Goal: Information Seeking & Learning: Learn about a topic

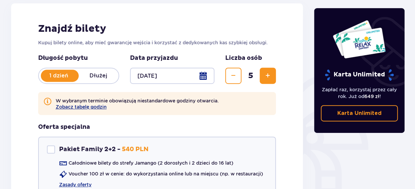
scroll to position [115, 0]
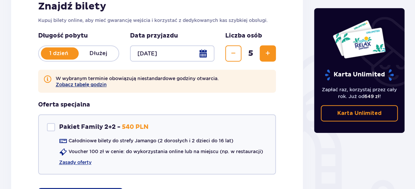
click at [81, 83] on button "Zobacz tabelę godzin" at bounding box center [81, 84] width 51 height 5
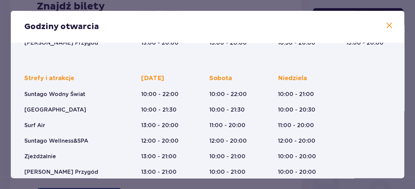
scroll to position [10, 0]
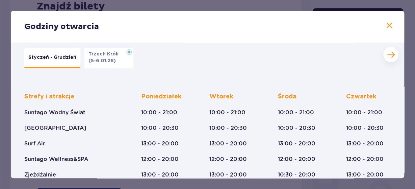
drag, startPoint x: 401, startPoint y: 60, endPoint x: 414, endPoint y: -38, distance: 98.7
click at [404, 11] on div "Godziny otwarcia Styczeń - Grudzień Trzech Króli (5-6.01.26) Strefy i atrakcje …" at bounding box center [207, 94] width 393 height 167
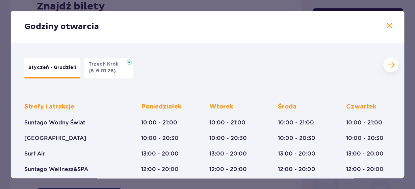
click at [389, 28] on span at bounding box center [389, 26] width 8 height 8
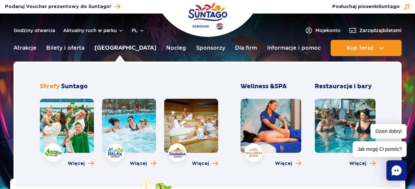
click at [122, 45] on link "[GEOGRAPHIC_DATA]" at bounding box center [125, 48] width 62 height 16
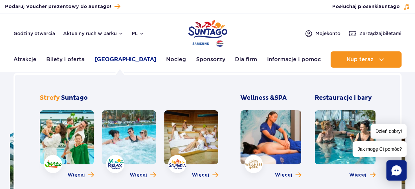
click at [126, 59] on link "[GEOGRAPHIC_DATA]" at bounding box center [125, 59] width 62 height 16
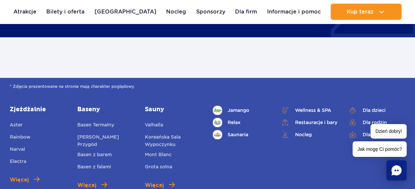
scroll to position [395, 0]
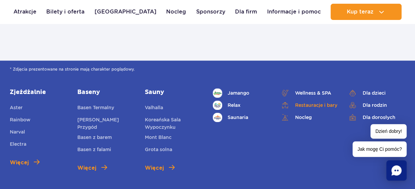
click at [306, 105] on link "Restauracje i bary" at bounding box center [308, 104] width 57 height 9
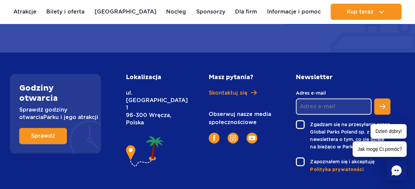
scroll to position [1610, 0]
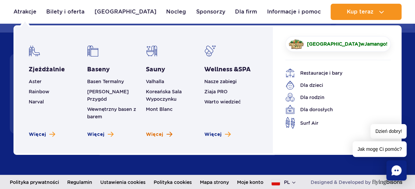
click at [159, 131] on span "Więcej" at bounding box center [154, 134] width 17 height 7
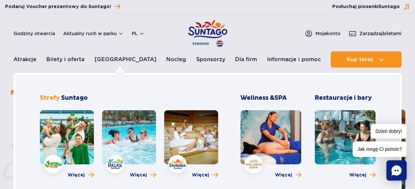
click at [129, 131] on link at bounding box center [129, 137] width 54 height 54
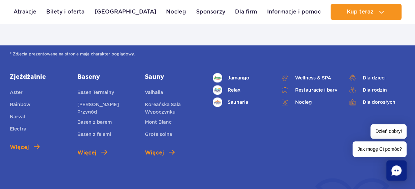
scroll to position [1520, 0]
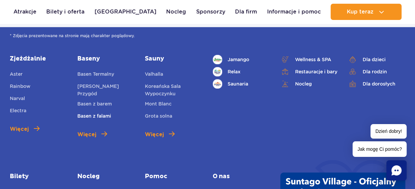
click at [103, 112] on link "Basen z falami" at bounding box center [94, 116] width 34 height 9
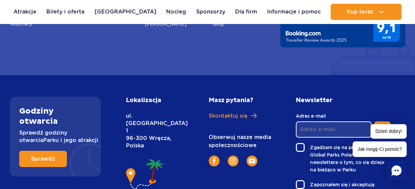
scroll to position [2483, 0]
